Goal: Find specific page/section: Find specific page/section

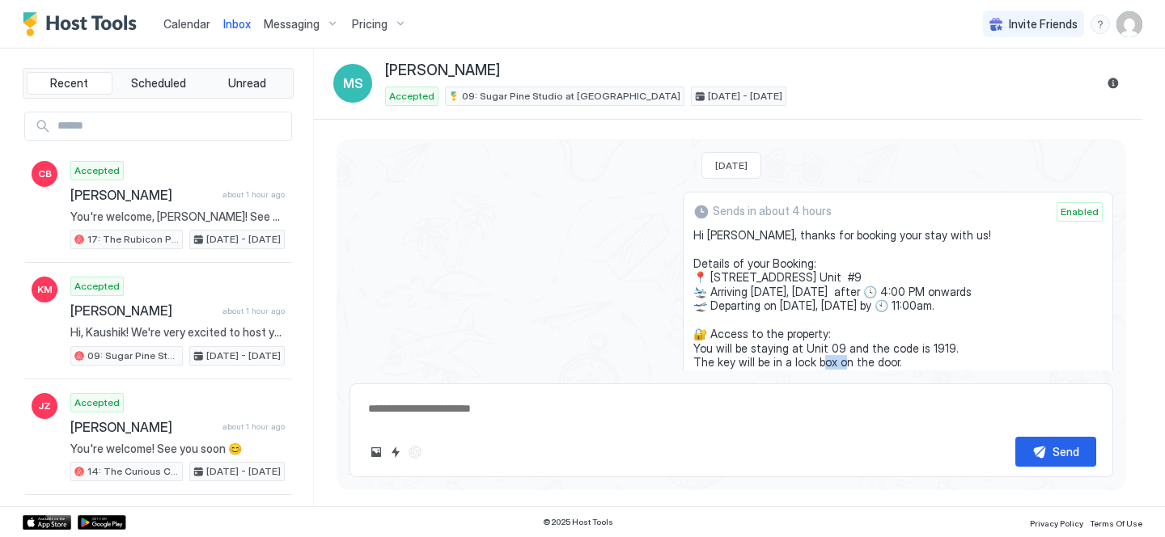
click at [214, 28] on div "Calendar" at bounding box center [187, 24] width 60 height 30
click at [281, 28] on span "Messaging" at bounding box center [292, 24] width 56 height 15
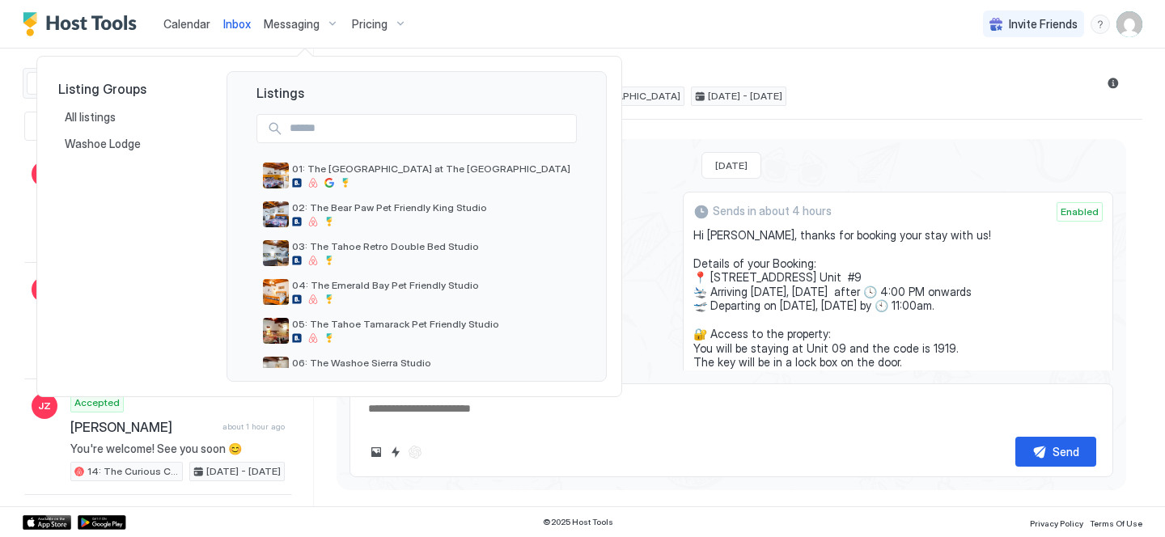
click at [237, 25] on div at bounding box center [582, 268] width 1165 height 537
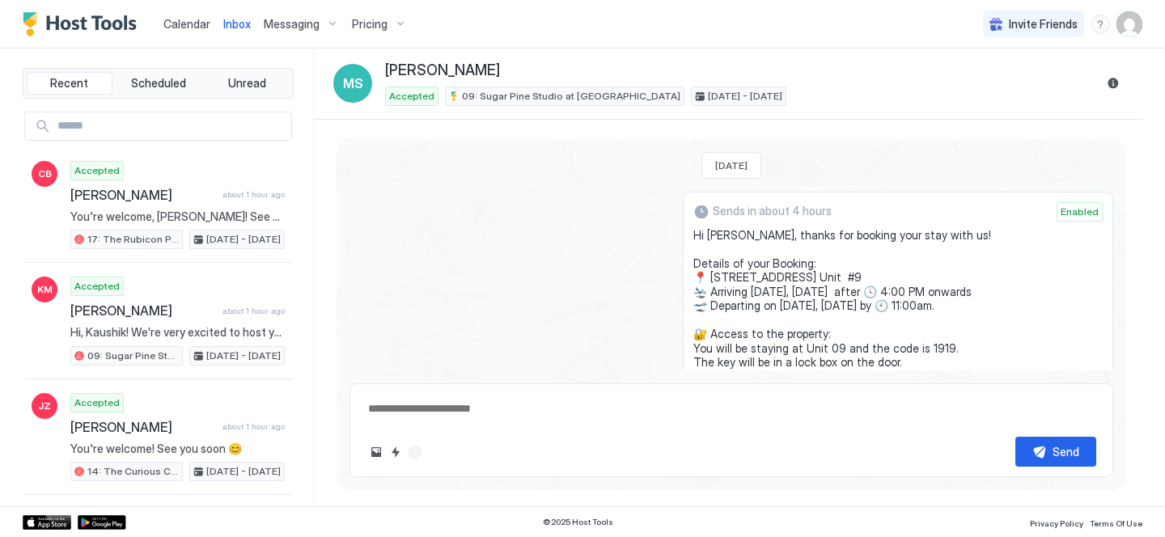
click at [180, 25] on span "Calendar" at bounding box center [186, 24] width 47 height 14
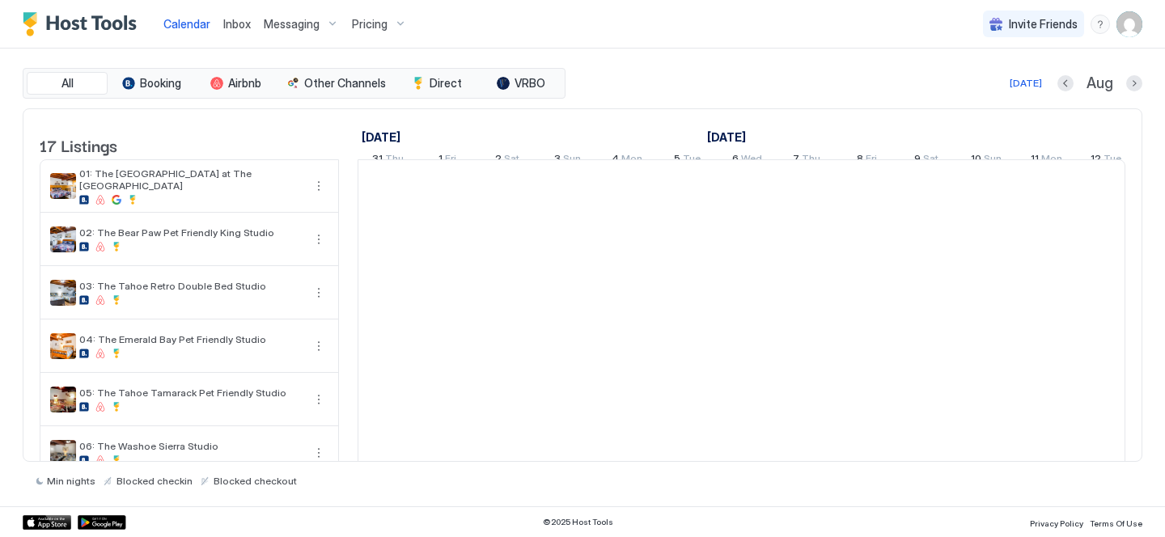
scroll to position [0, 899]
click at [248, 25] on span "Inbox" at bounding box center [237, 24] width 28 height 14
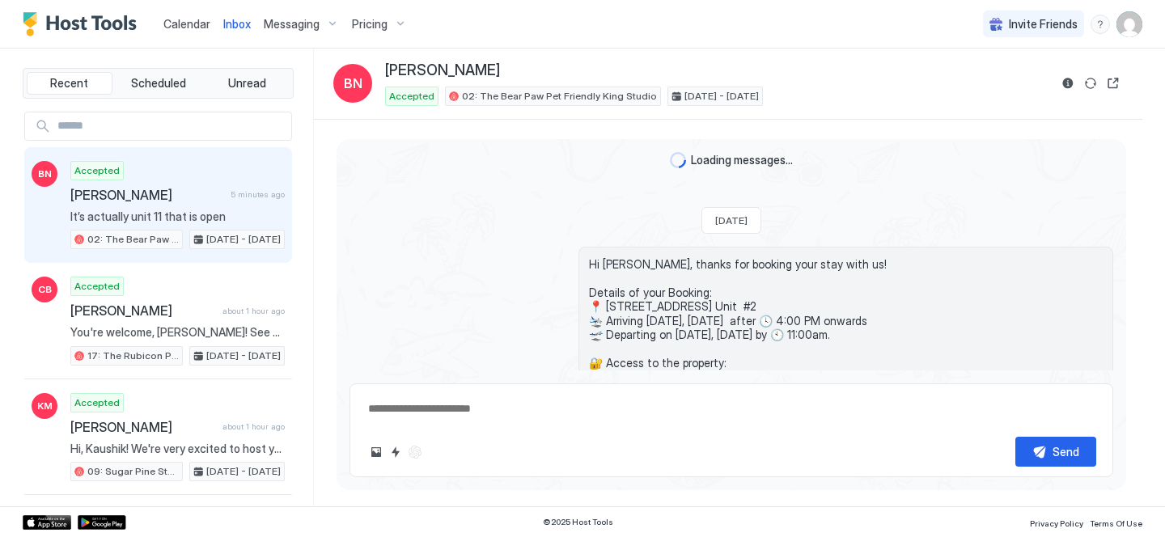
scroll to position [789, 0]
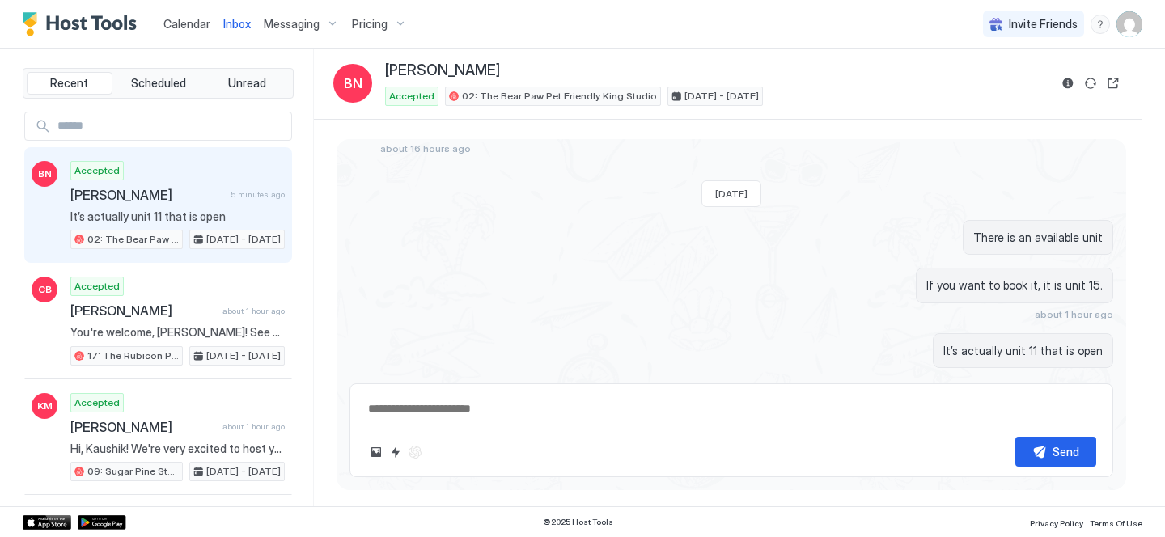
click at [170, 23] on span "Calendar" at bounding box center [186, 24] width 47 height 14
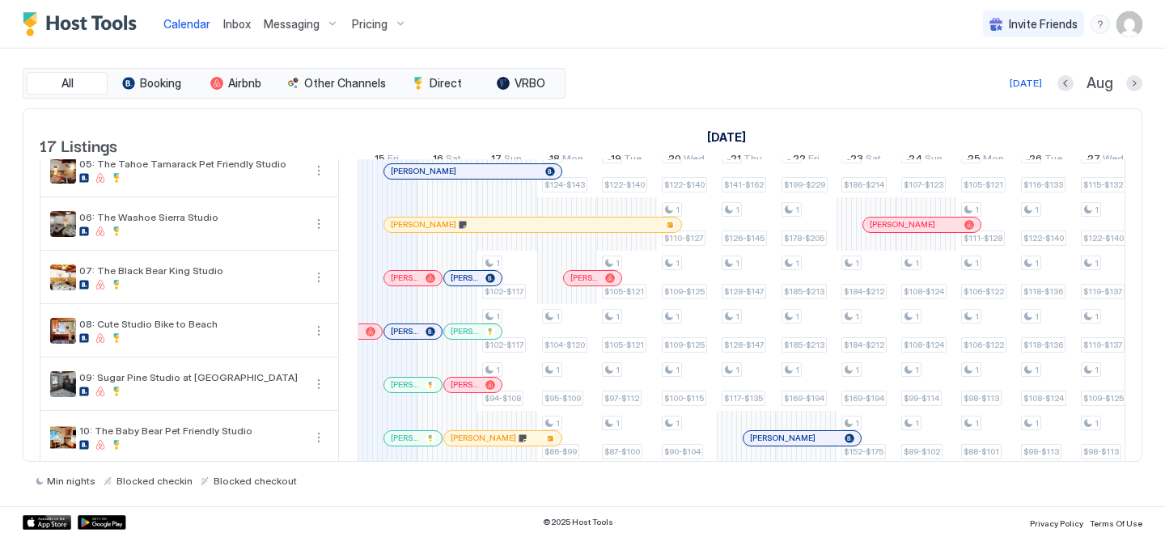
scroll to position [181, 0]
